Goal: Use online tool/utility

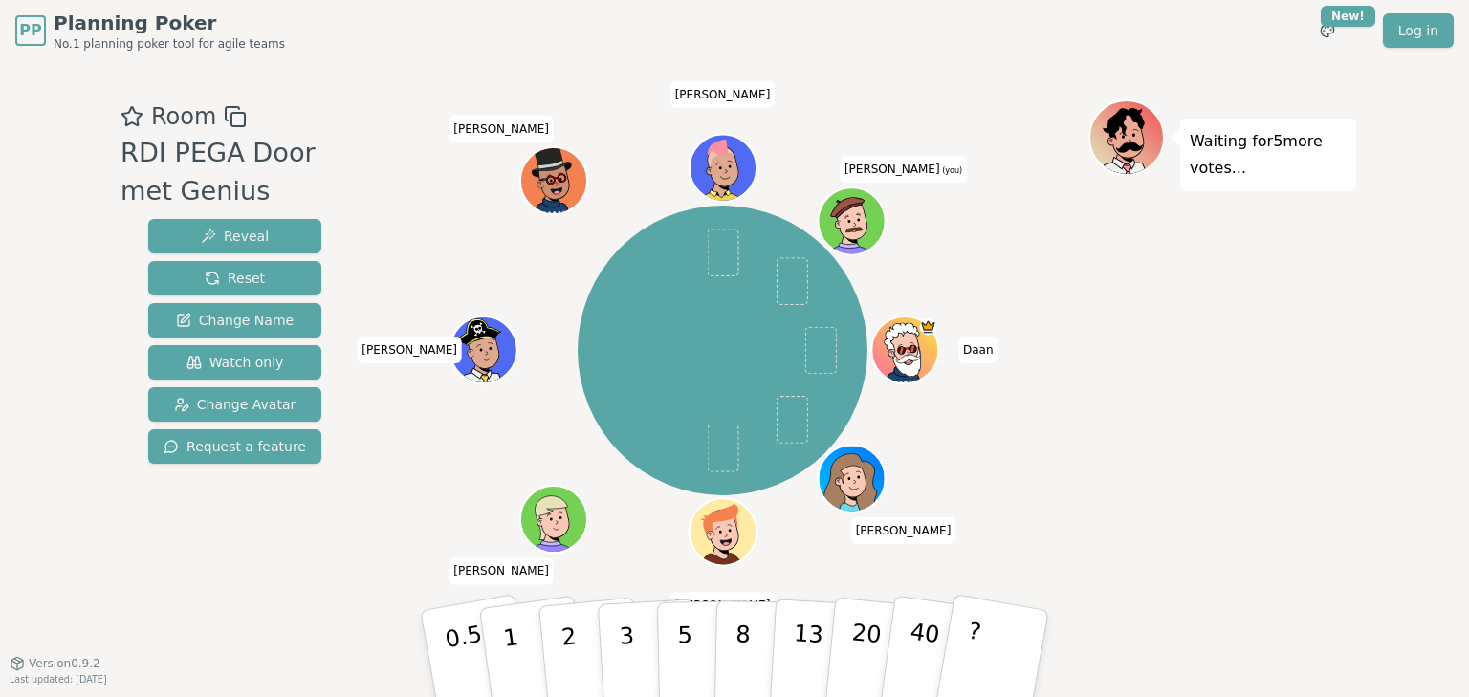
click at [863, 219] on icon at bounding box center [854, 230] width 17 height 30
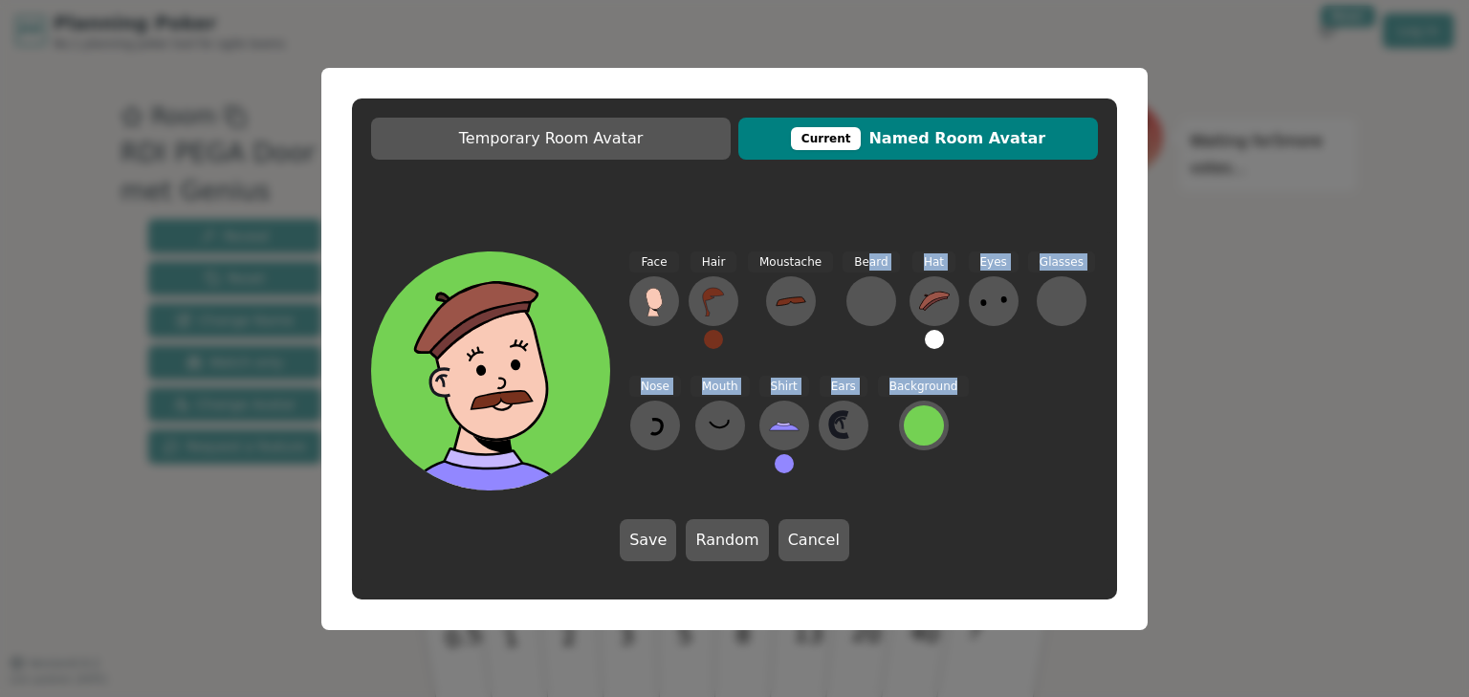
drag, startPoint x: 863, startPoint y: 219, endPoint x: 1025, endPoint y: 468, distance: 297.1
click at [1025, 468] on div "Temporary Room Avatar Current Named Room Avatar Face Hair Moustache Beard Hat E…" at bounding box center [734, 349] width 765 height 501
click at [1046, 290] on div at bounding box center [1061, 301] width 31 height 31
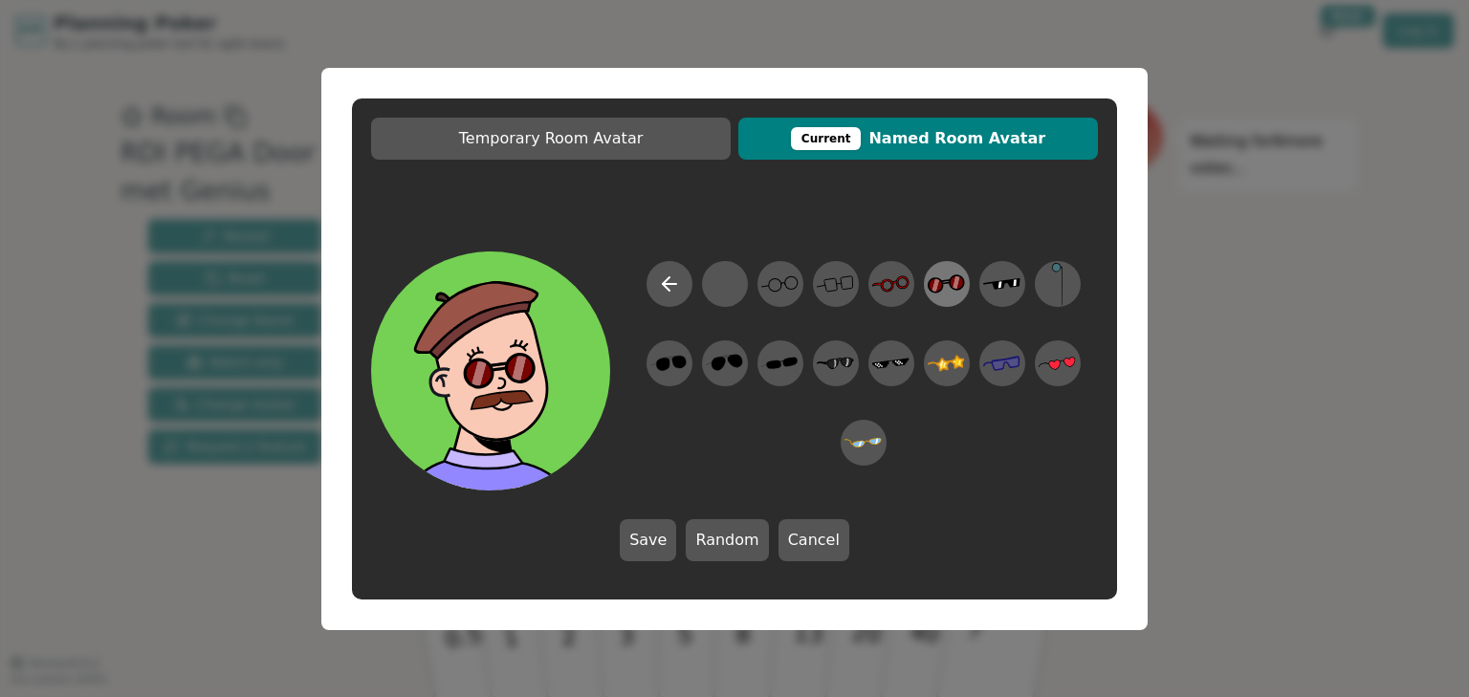
click at [950, 280] on icon at bounding box center [946, 284] width 37 height 19
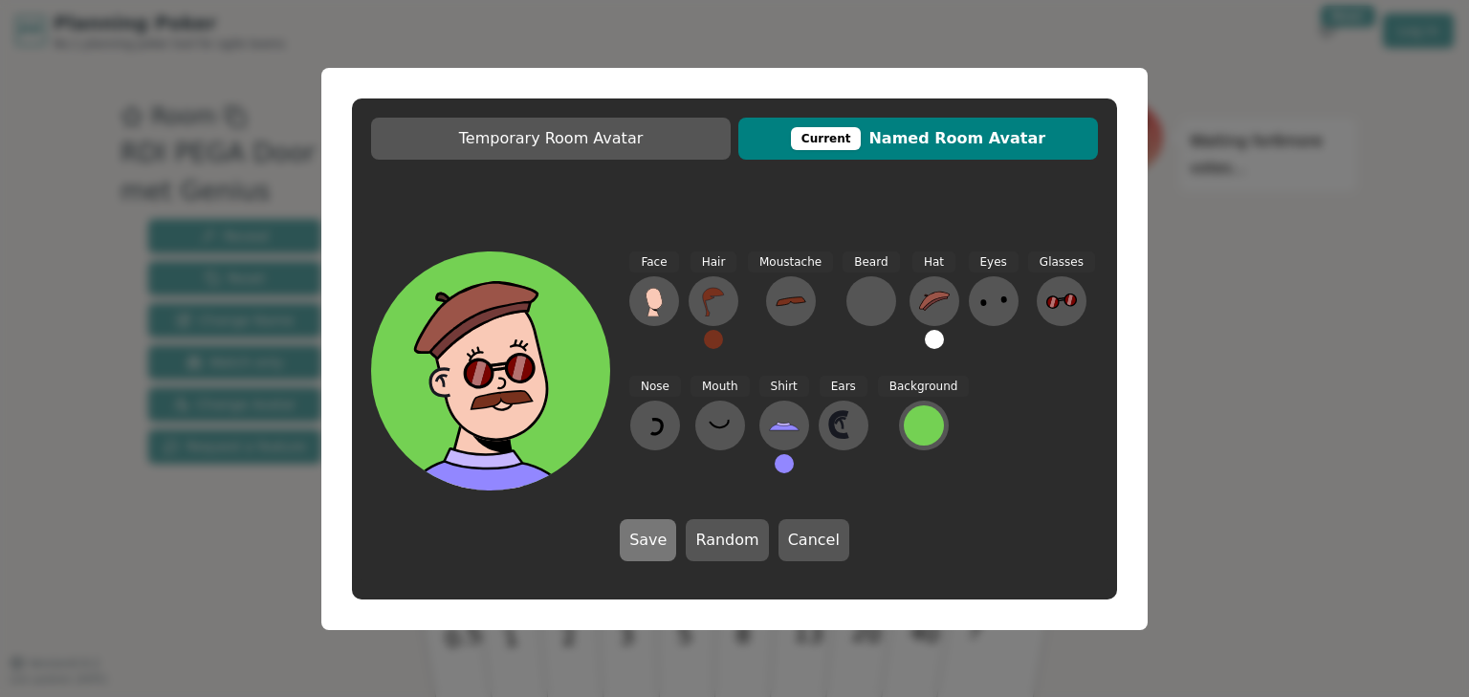
click at [660, 534] on button "Save" at bounding box center [648, 540] width 56 height 42
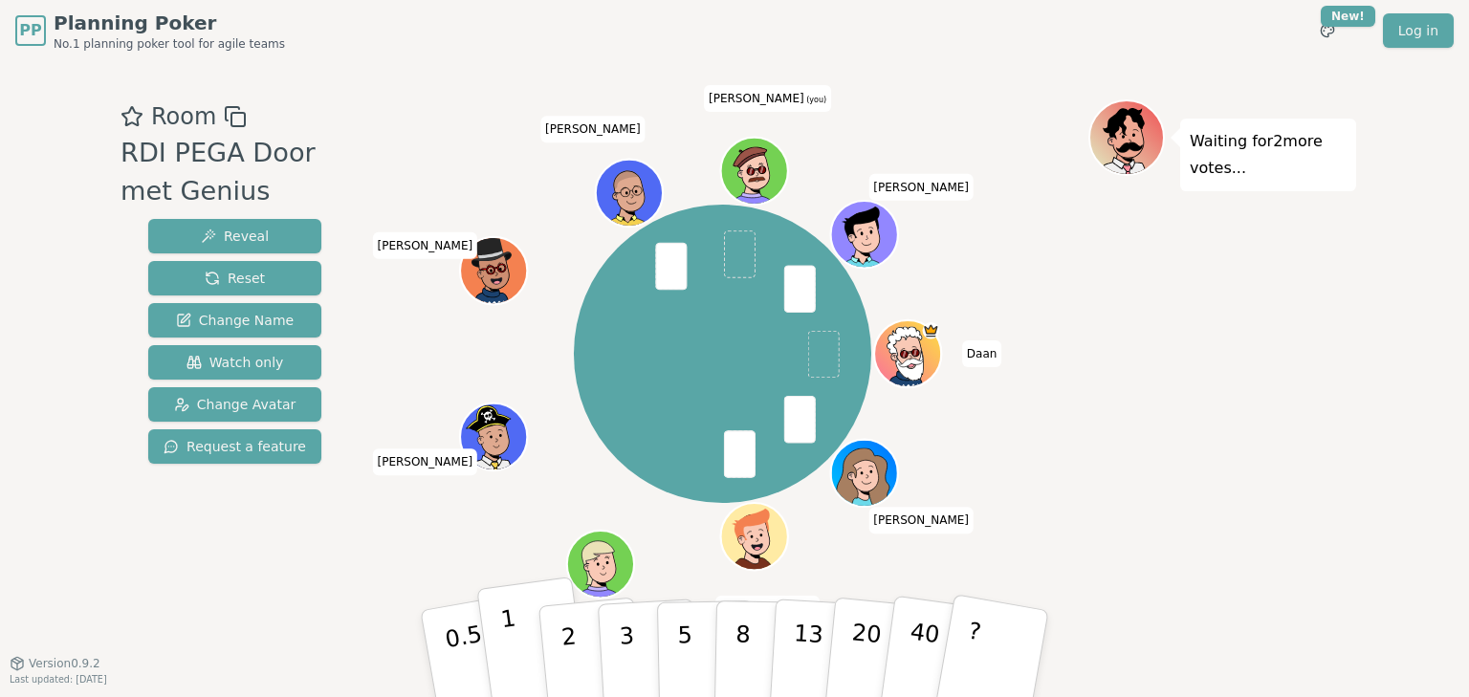
click at [530, 642] on button "1" at bounding box center [533, 654] width 114 height 155
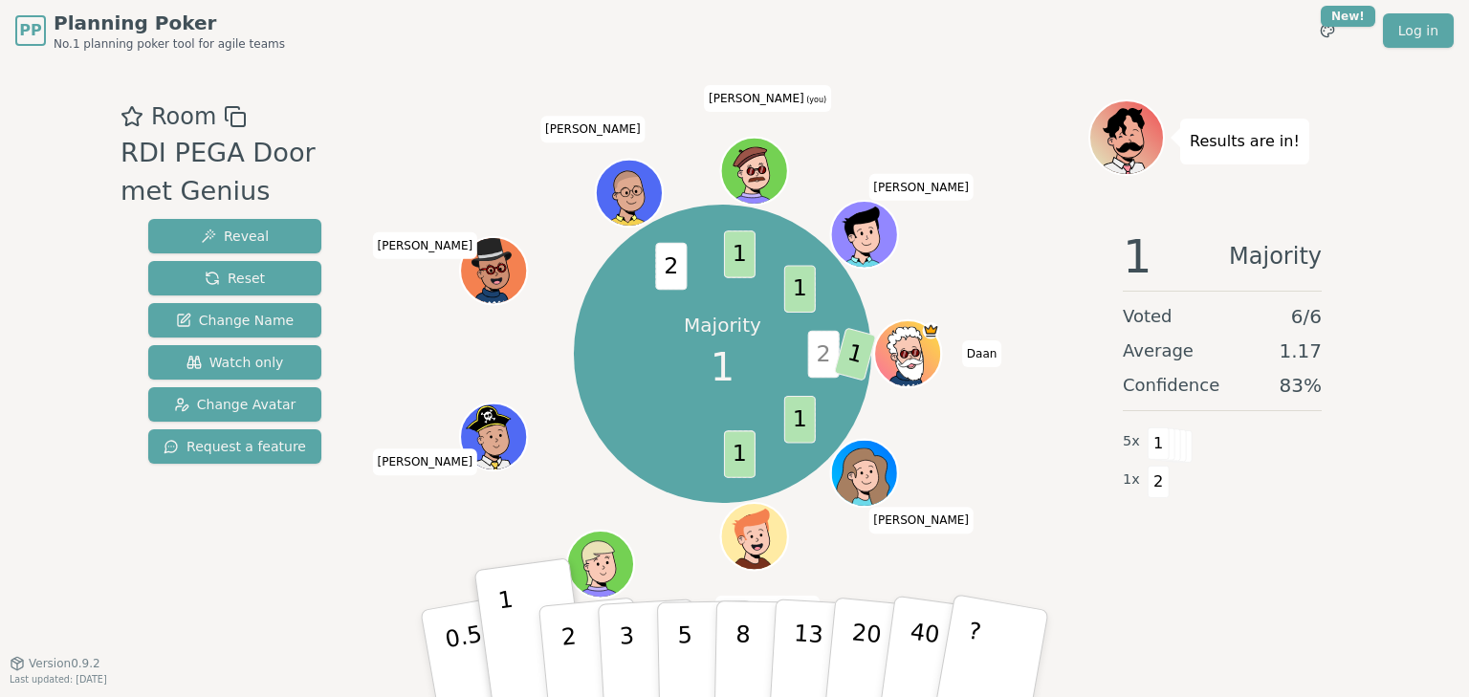
click at [763, 183] on icon at bounding box center [757, 180] width 17 height 30
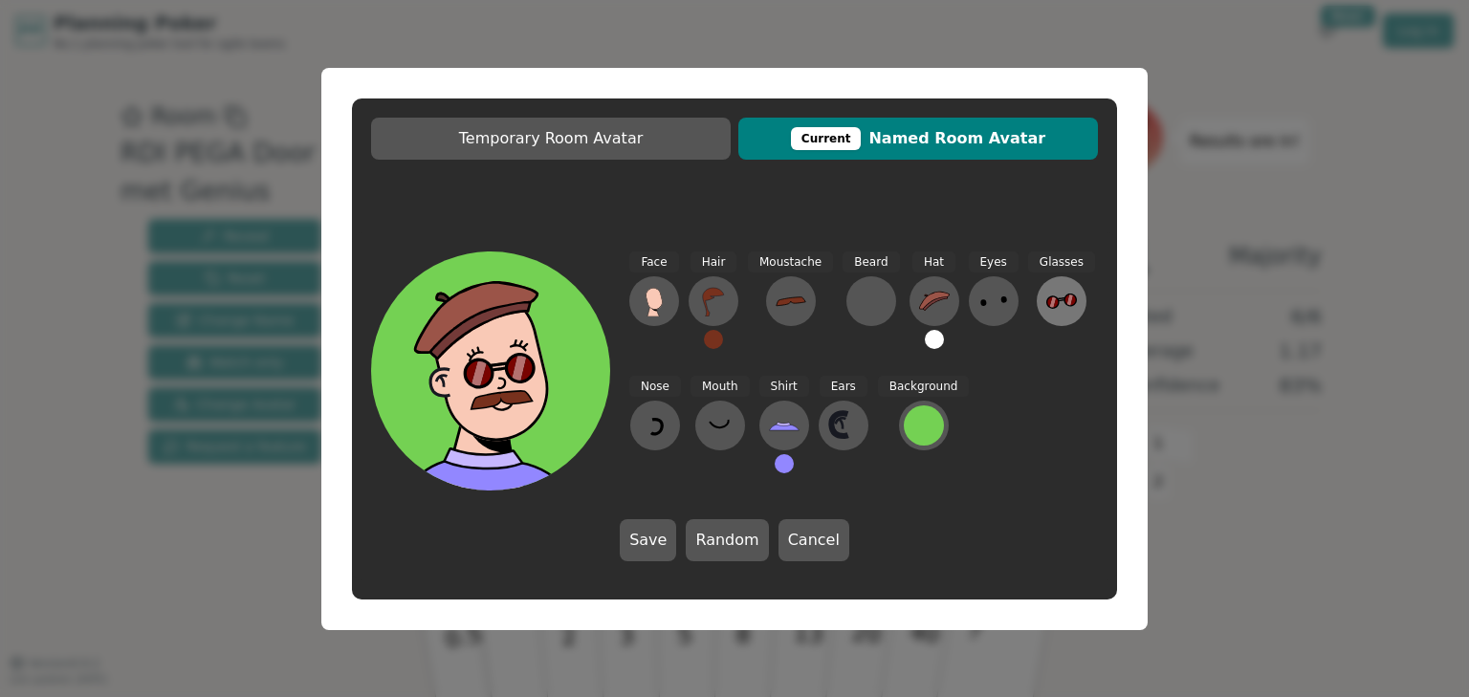
click at [1047, 298] on icon at bounding box center [1049, 302] width 5 height 10
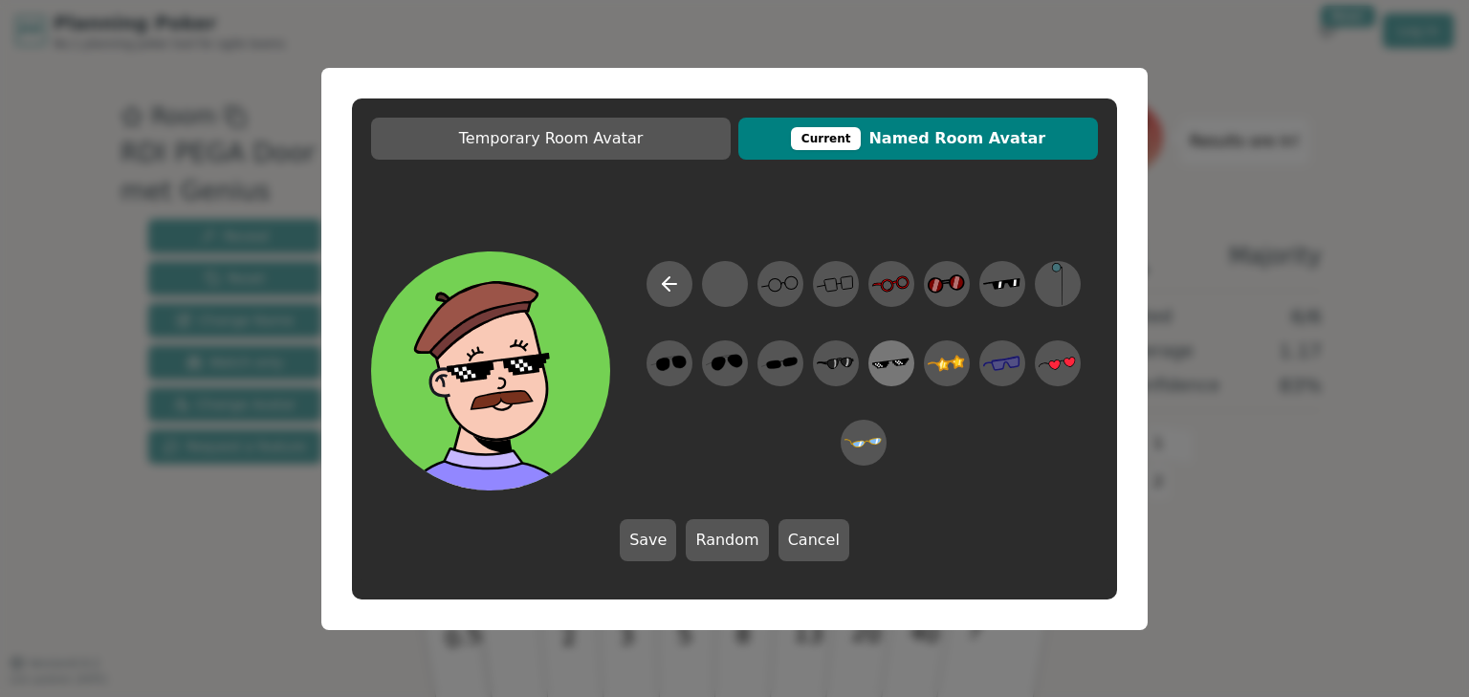
click at [893, 359] on icon at bounding box center [890, 362] width 37 height 43
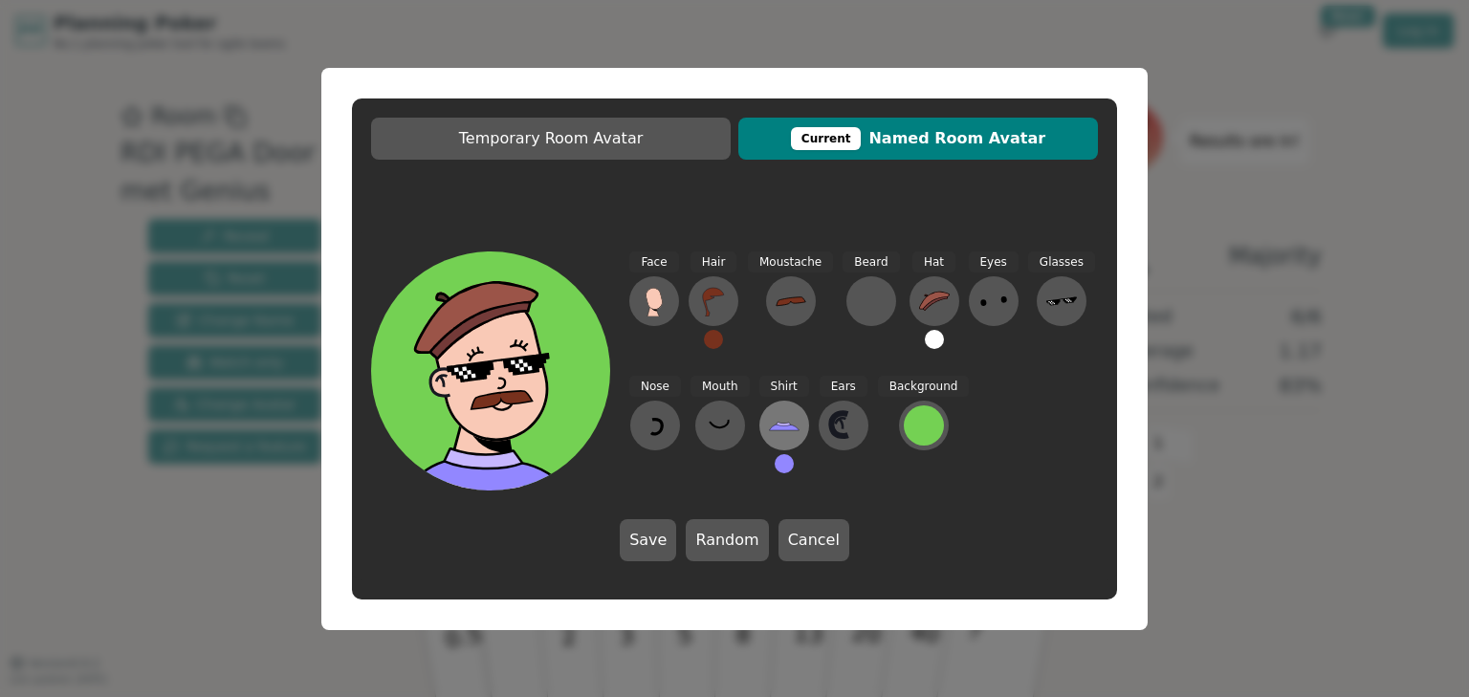
click at [790, 415] on icon at bounding box center [784, 425] width 31 height 31
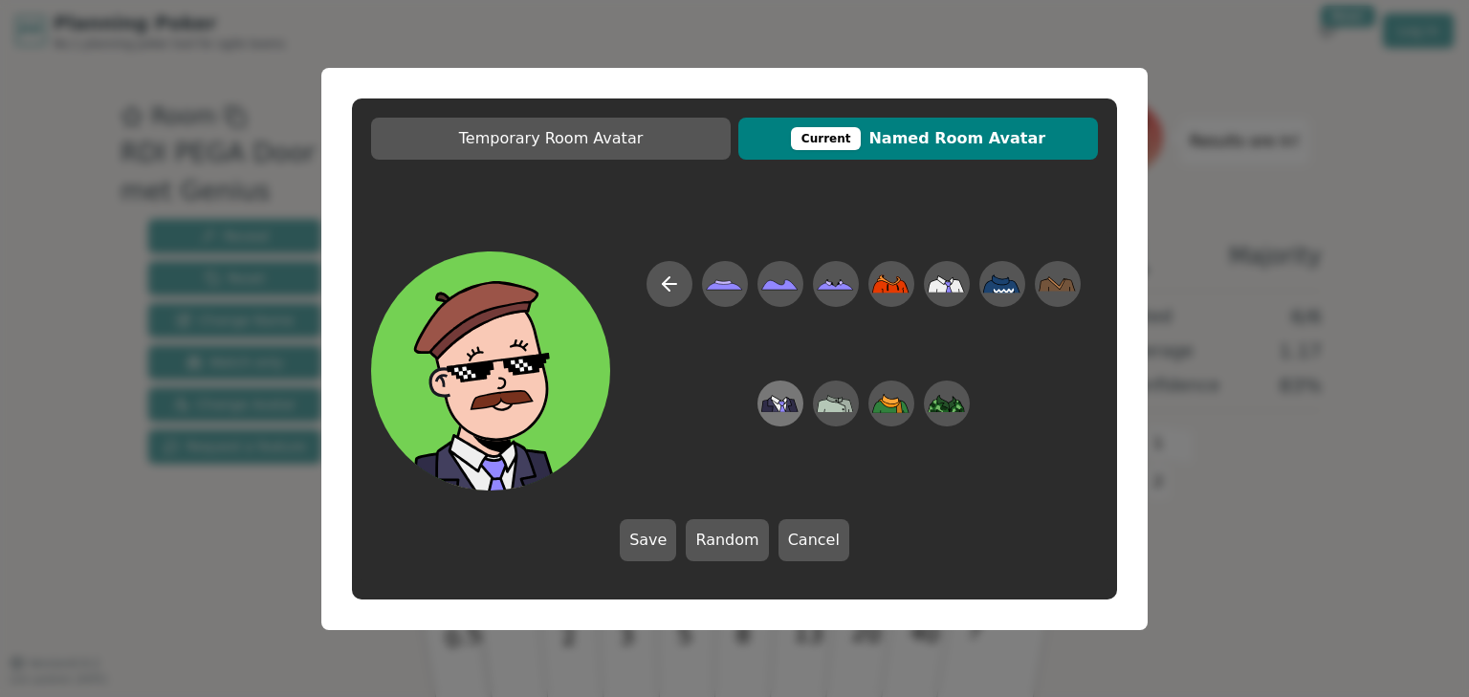
click at [790, 407] on icon at bounding box center [794, 405] width 9 height 12
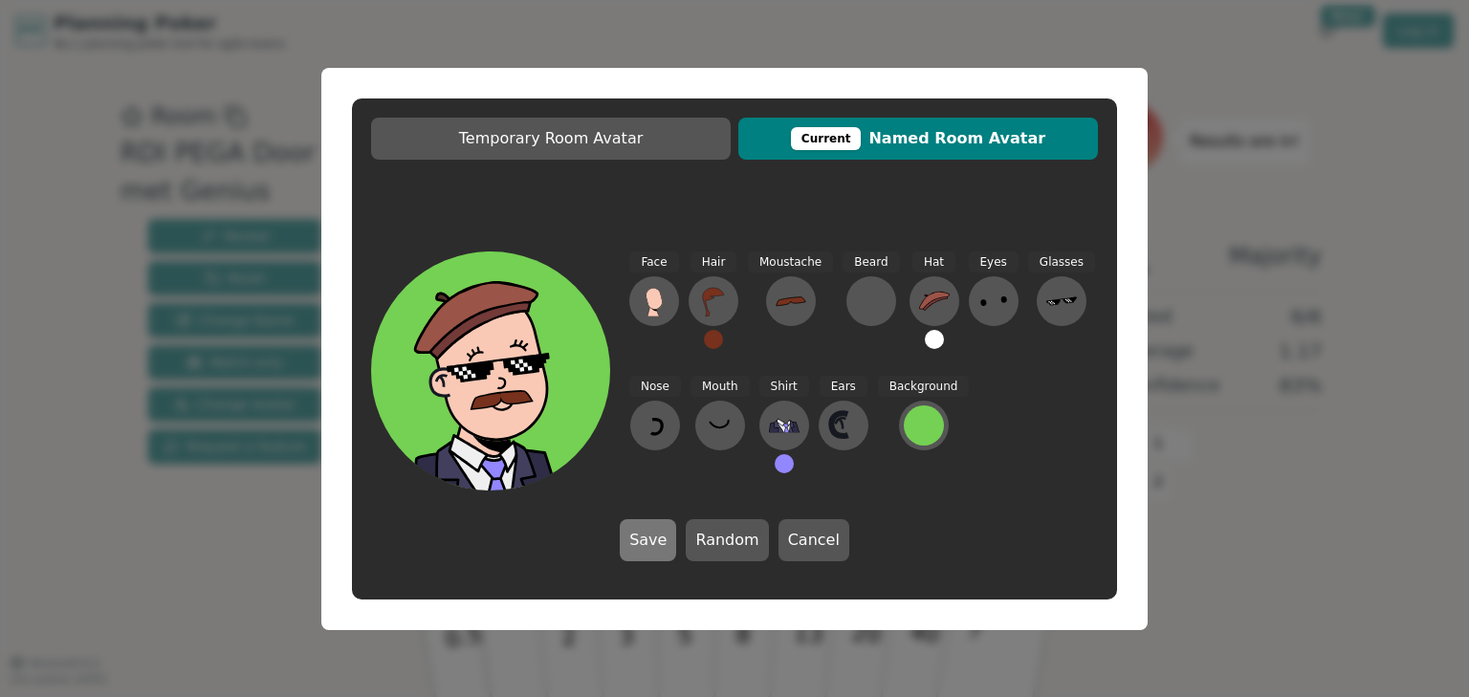
click at [654, 548] on button "Save" at bounding box center [648, 540] width 56 height 42
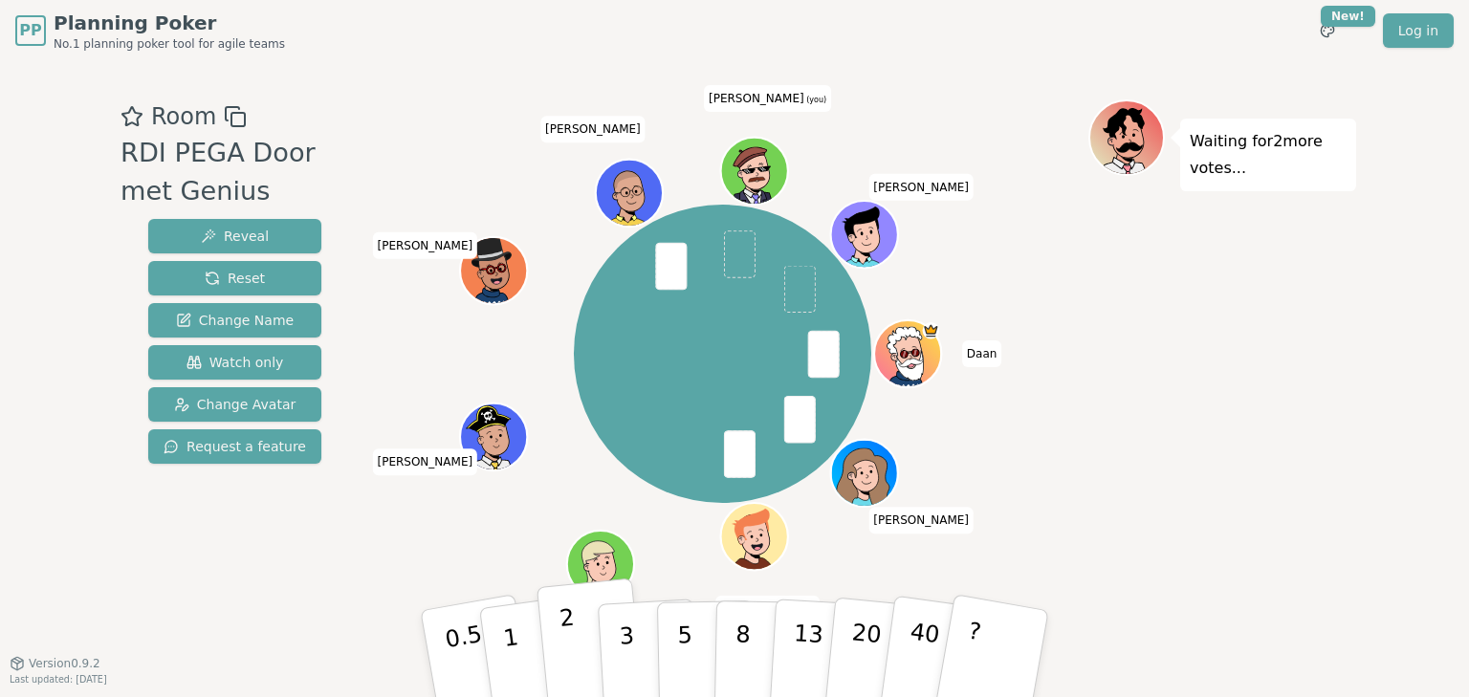
click at [574, 627] on button "2" at bounding box center [591, 655] width 109 height 152
click at [636, 629] on button "3" at bounding box center [649, 654] width 104 height 149
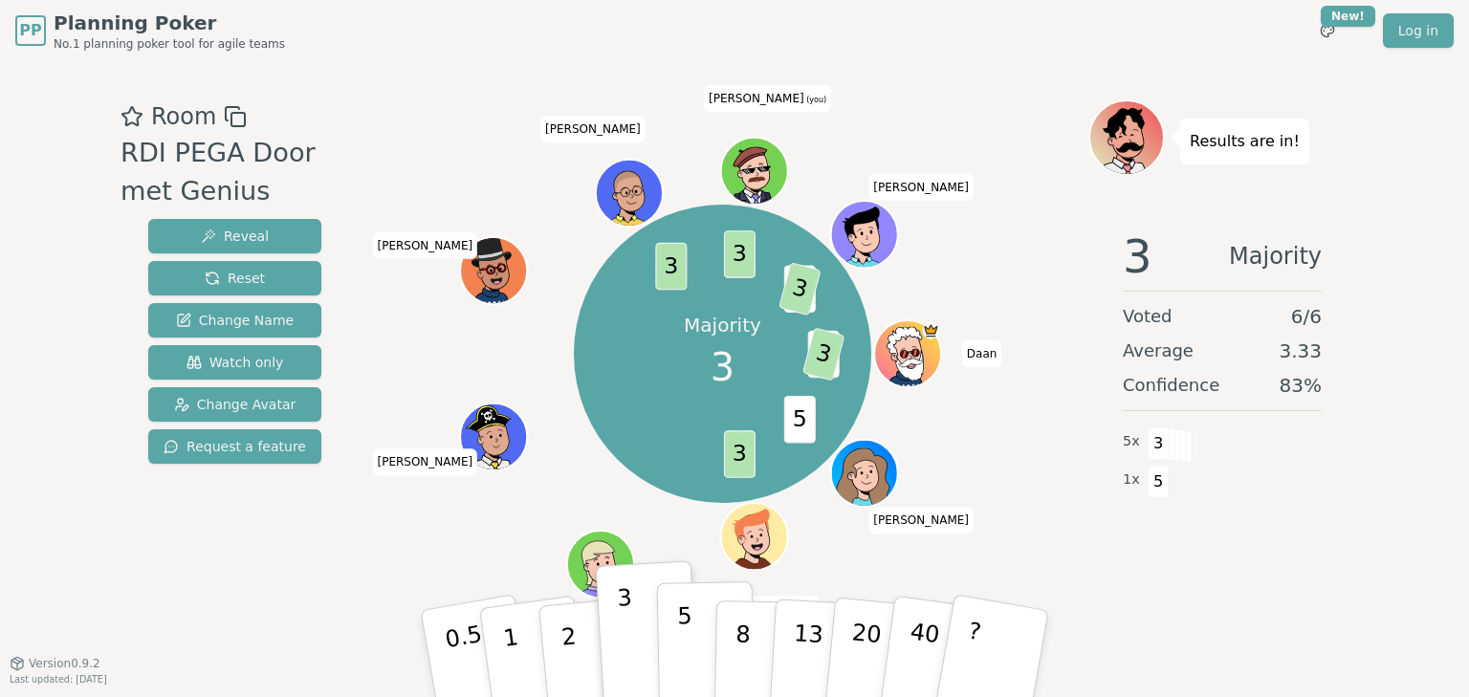
click at [679, 649] on p "5" at bounding box center [685, 654] width 16 height 103
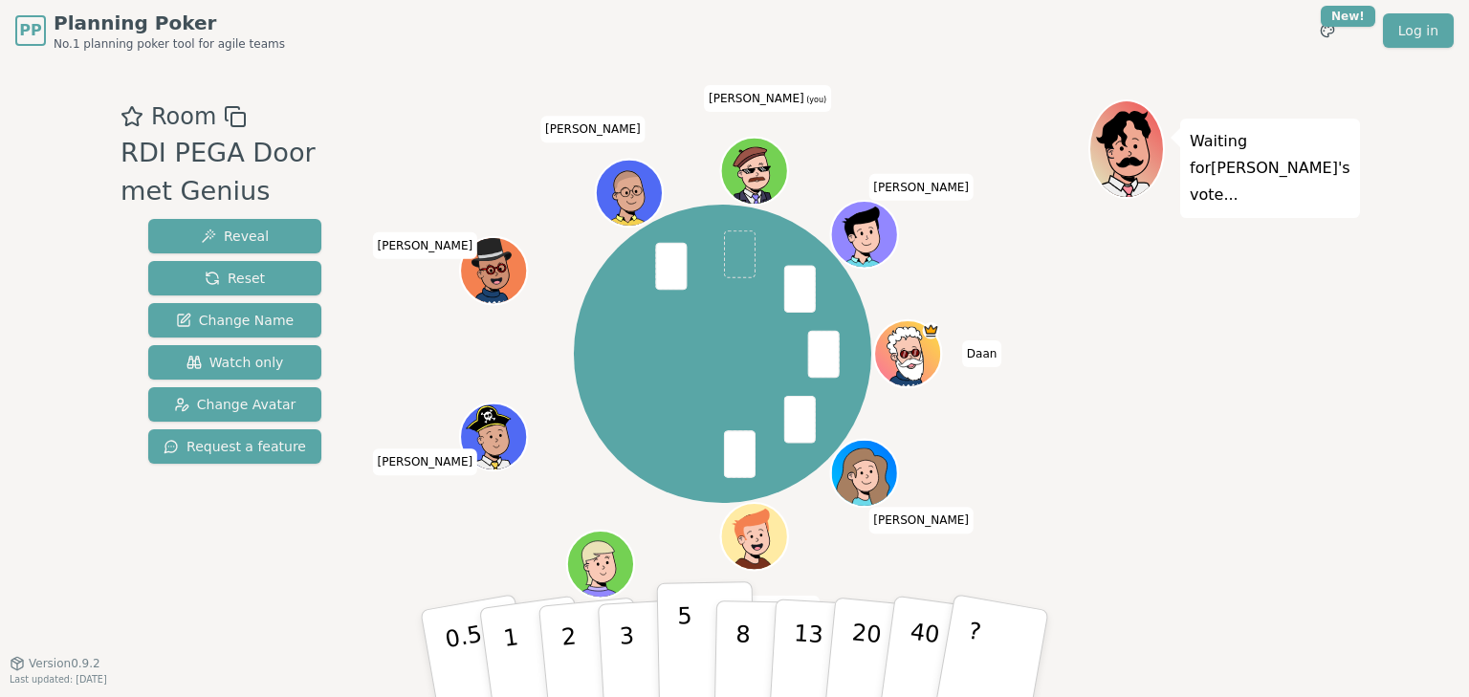
click at [674, 630] on button "5" at bounding box center [706, 654] width 99 height 145
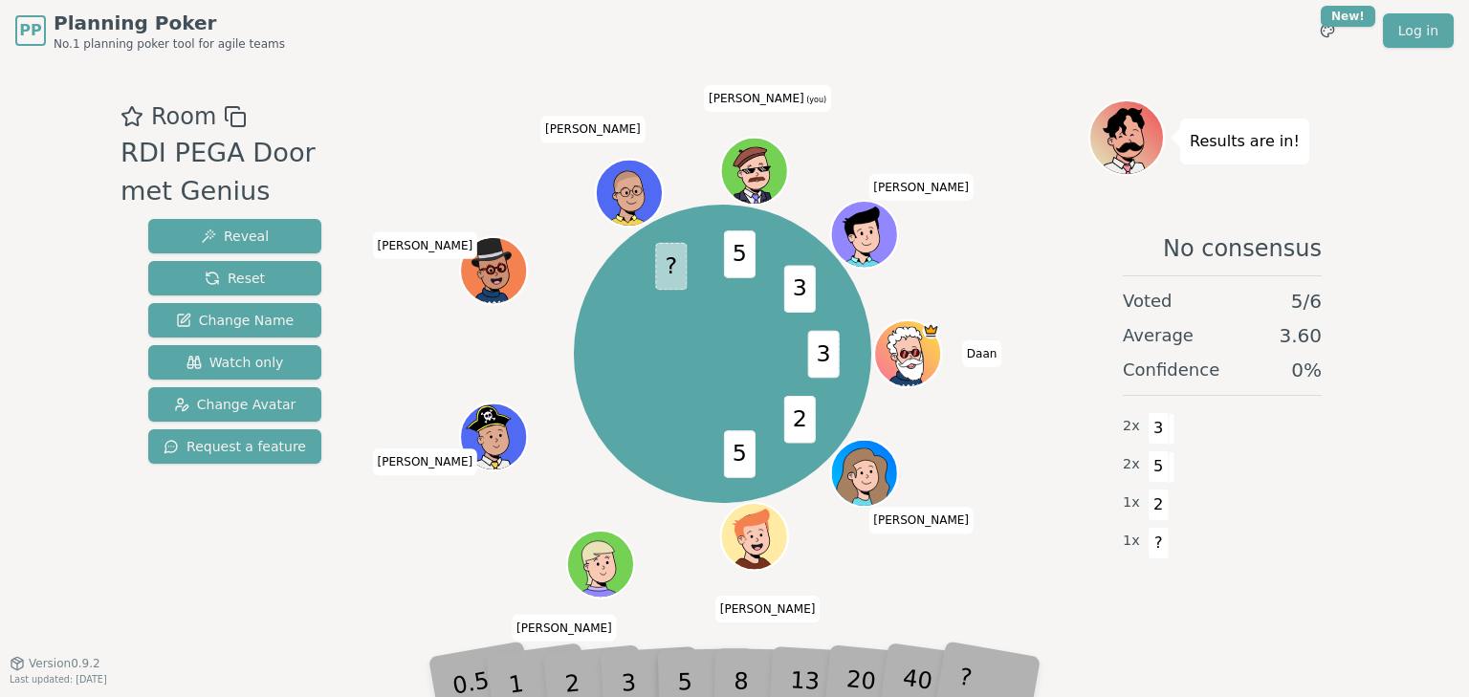
click at [745, 671] on div "8" at bounding box center [763, 654] width 58 height 68
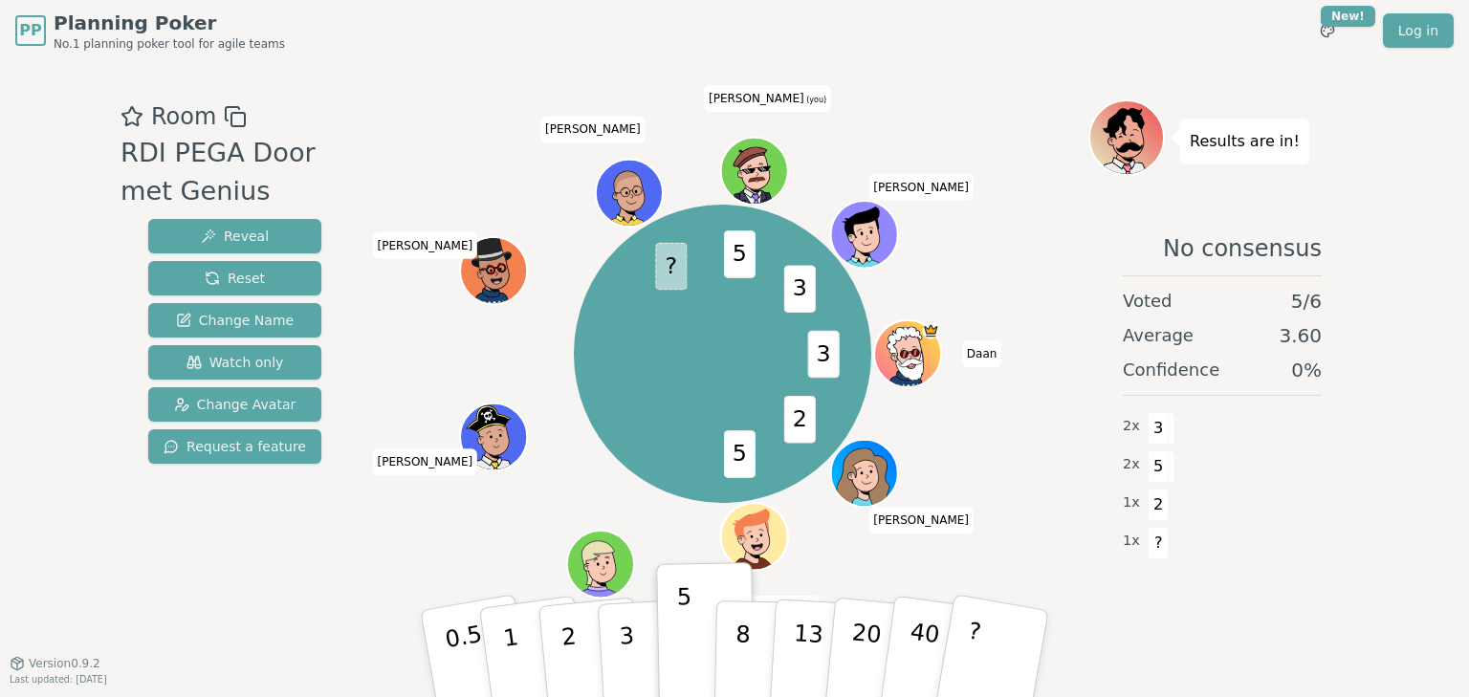
click at [1216, 550] on div "1 x ?" at bounding box center [1222, 541] width 199 height 38
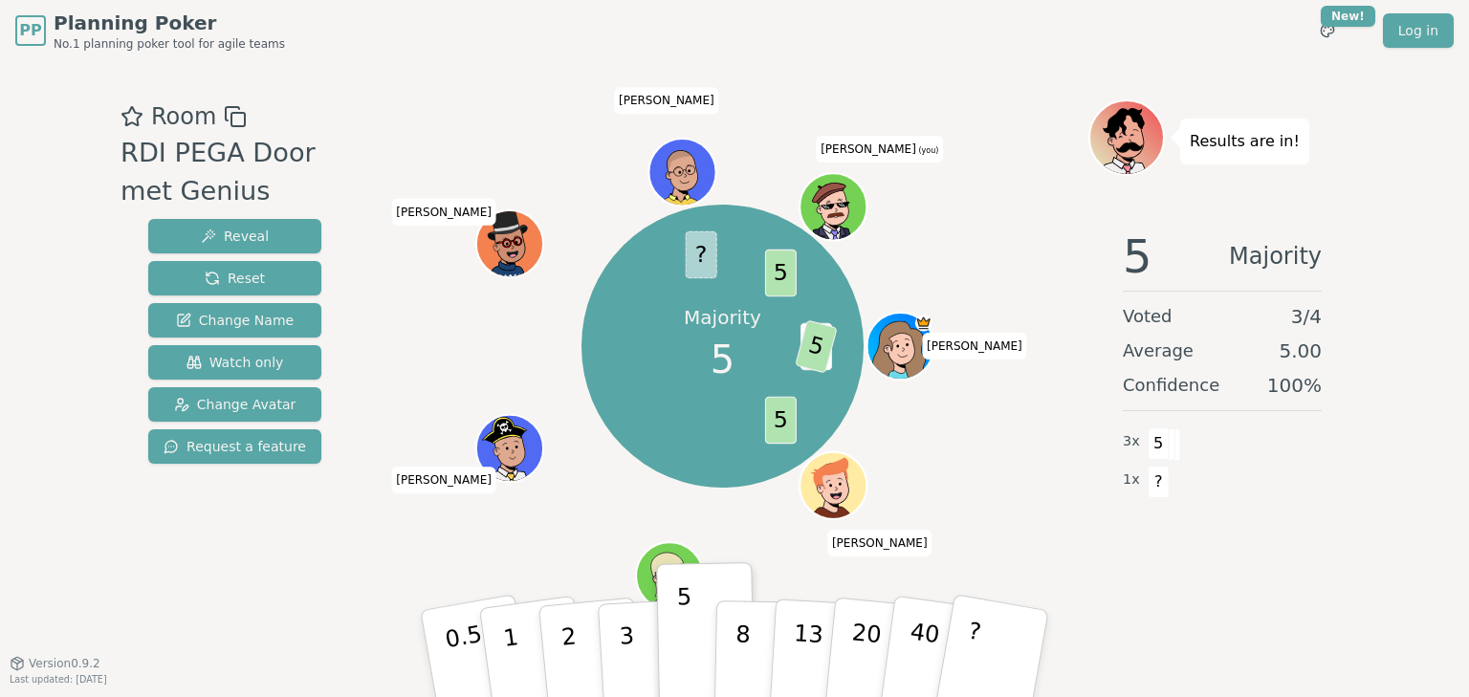
click at [1445, 565] on div "PP Planning Poker No.1 planning poker tool for agile teams Toggle theme New! Lo…" at bounding box center [734, 348] width 1469 height 697
